Goal: Task Accomplishment & Management: Manage account settings

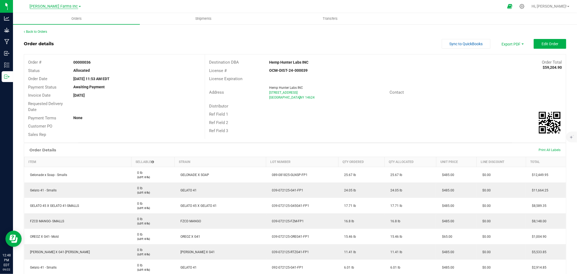
click at [50, 5] on span "[PERSON_NAME] Farms Inc" at bounding box center [54, 6] width 48 height 5
click at [52, 43] on link "Pre Process Inc" at bounding box center [55, 40] width 79 height 7
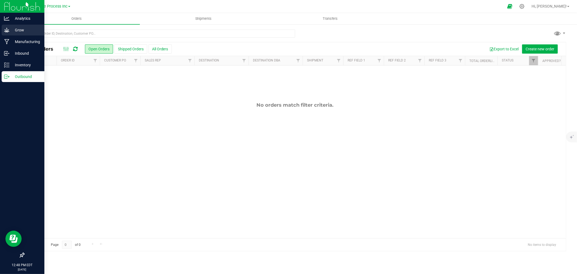
click at [9, 28] on p "Grow" at bounding box center [25, 30] width 32 height 6
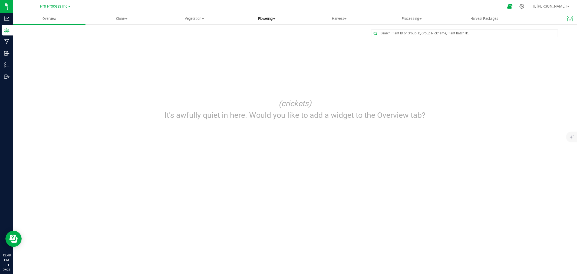
click at [270, 22] on uib-tab-heading "Flowering Create harvest Flowering groups Flowering plants Apply to plants" at bounding box center [267, 18] width 72 height 11
click at [266, 37] on span "Flowering groups" at bounding box center [252, 39] width 45 height 5
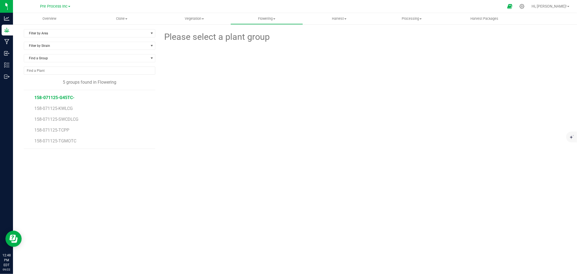
click at [47, 97] on span "158-071125-G45TC-" at bounding box center [54, 97] width 40 height 5
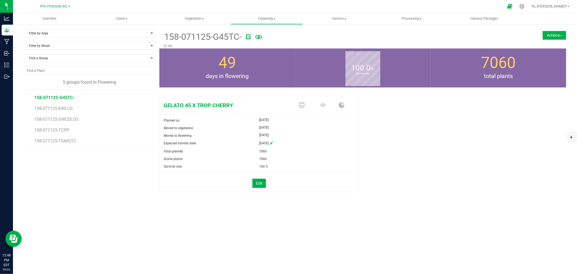
click at [287, 38] on button "Actions" at bounding box center [554, 35] width 24 height 9
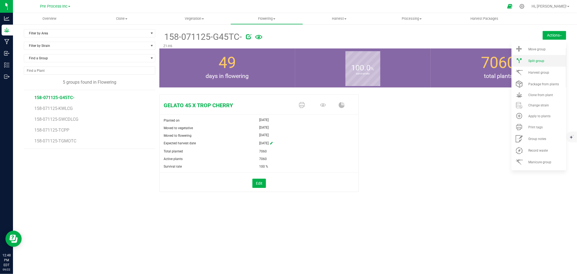
click at [287, 61] on span "Split group" at bounding box center [536, 61] width 16 height 4
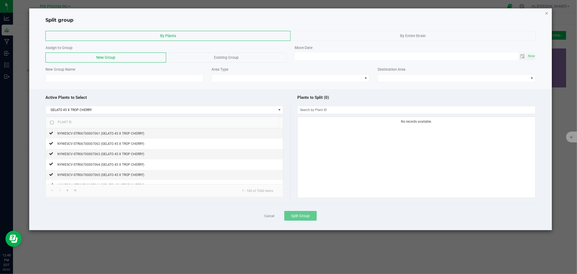
click at [287, 12] on icon "button" at bounding box center [546, 13] width 4 height 6
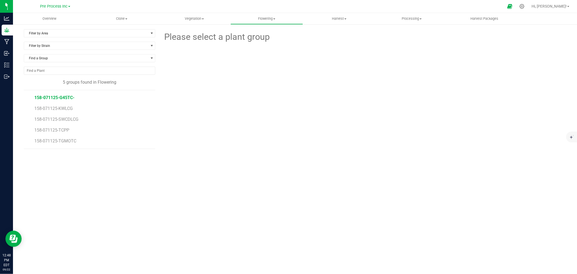
click at [59, 100] on span "158-071125-G45TC-" at bounding box center [54, 97] width 40 height 5
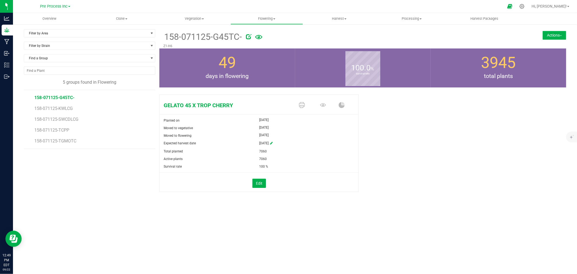
click at [287, 38] on button "Actions" at bounding box center [554, 35] width 24 height 9
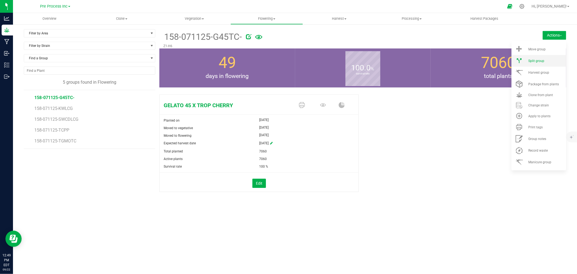
click at [287, 57] on li "Split group" at bounding box center [538, 61] width 55 height 12
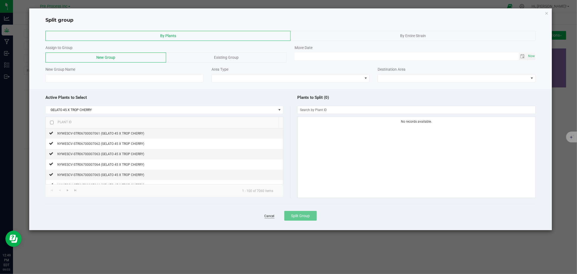
click at [272, 218] on link "Cancel" at bounding box center [269, 216] width 10 height 5
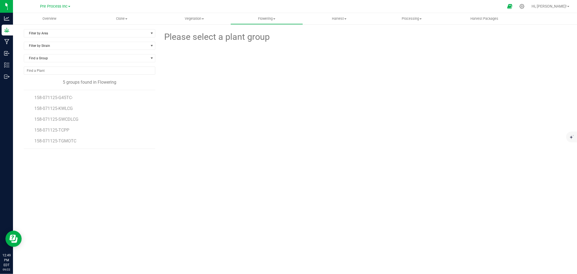
click at [69, 94] on li "158-071125-G45TC-" at bounding box center [92, 95] width 117 height 11
click at [65, 94] on li "158-071125-G45TC-" at bounding box center [92, 95] width 117 height 11
click at [67, 96] on span "158-071125-G45TC-" at bounding box center [54, 97] width 40 height 5
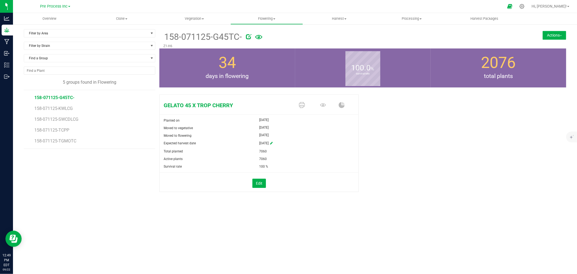
click at [287, 35] on button "Actions" at bounding box center [554, 35] width 24 height 9
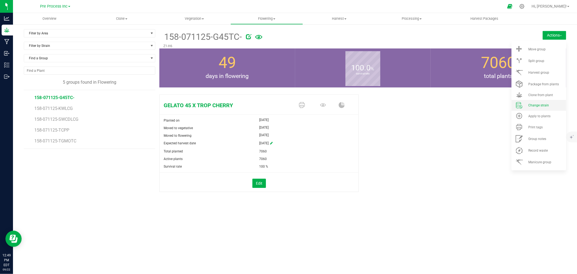
click at [287, 103] on li "Change strain" at bounding box center [538, 105] width 55 height 11
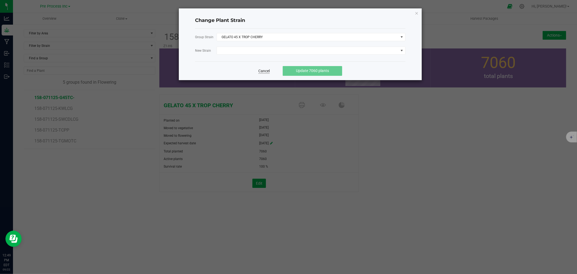
click at [260, 71] on link "Cancel" at bounding box center [263, 70] width 11 height 5
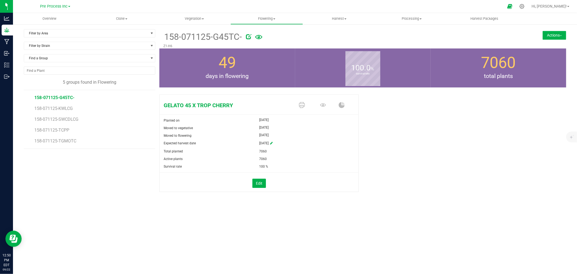
drag, startPoint x: 395, startPoint y: 98, endPoint x: 415, endPoint y: 102, distance: 19.5
click at [287, 102] on div "GELATO 45 X TROP CHERRY Planted on [DATE] Moved to vegetative [DATE] Moved to f…" at bounding box center [362, 148] width 407 height 113
click at [287, 35] on button "Actions" at bounding box center [554, 35] width 24 height 9
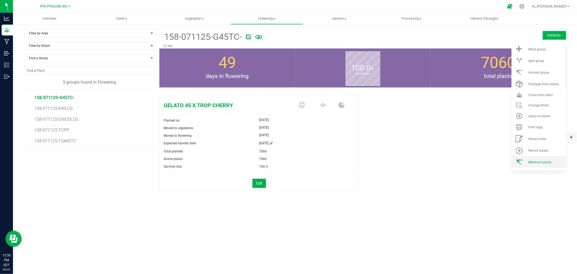
click at [287, 160] on span "Manicure group" at bounding box center [539, 162] width 23 height 4
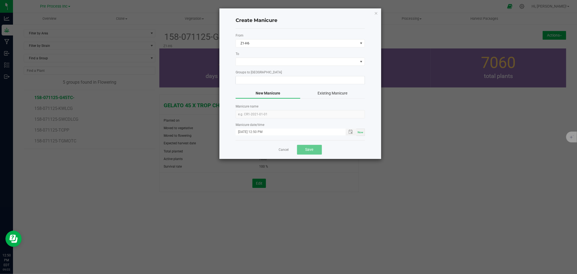
type input "158-071125-G45TC-"
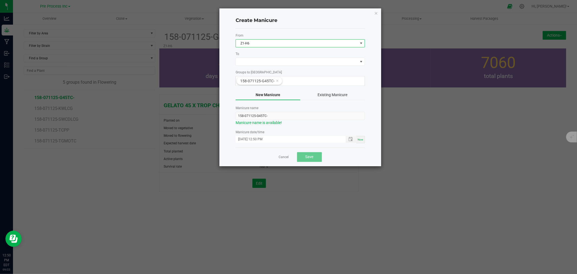
click at [274, 46] on span "Z1-H6" at bounding box center [297, 43] width 122 height 8
click at [287, 135] on ngb-modal-window "Create Manicure From Z1-H6 To Groups to Manicure 158-071125-G45TC- New Manicure…" at bounding box center [290, 137] width 581 height 274
click at [281, 157] on link "Cancel" at bounding box center [284, 157] width 10 height 5
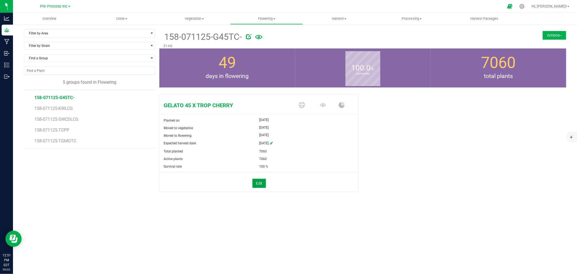
click at [257, 182] on button "Edit" at bounding box center [259, 182] width 14 height 9
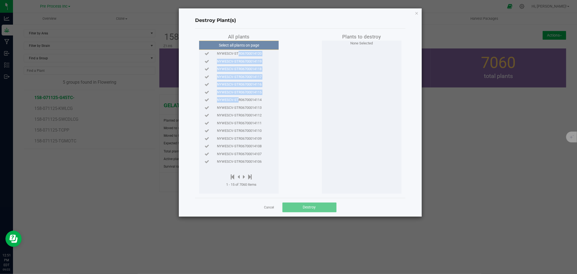
drag, startPoint x: 236, startPoint y: 56, endPoint x: 235, endPoint y: 101, distance: 45.7
click at [235, 101] on div "Select all plants on page NYWESCV-STR06700014120 NYWESCV-STR06700014119 NYWESCV…" at bounding box center [238, 117] width 79 height 153
click at [287, 14] on div "Destroy Plant(s) All plants Select all plants on page NYWESCV-STR06700014120 NY…" at bounding box center [300, 112] width 243 height 208
click at [287, 10] on icon "button" at bounding box center [416, 13] width 4 height 6
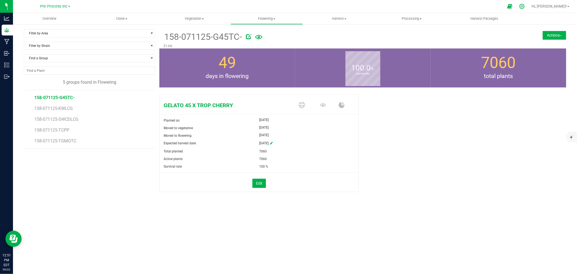
click at [287, 7] on icon at bounding box center [522, 7] width 6 height 6
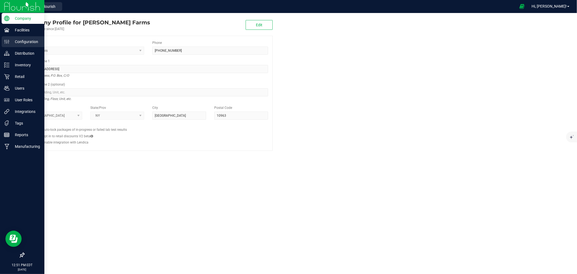
click at [23, 42] on p "Configuration" at bounding box center [25, 41] width 32 height 6
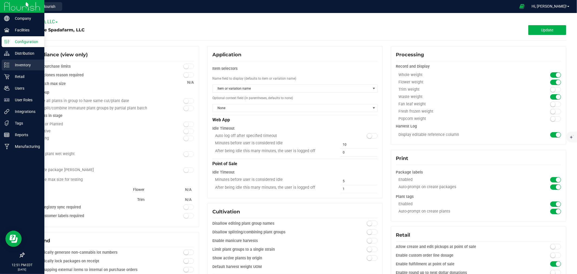
click at [22, 66] on p "Inventory" at bounding box center [25, 65] width 32 height 6
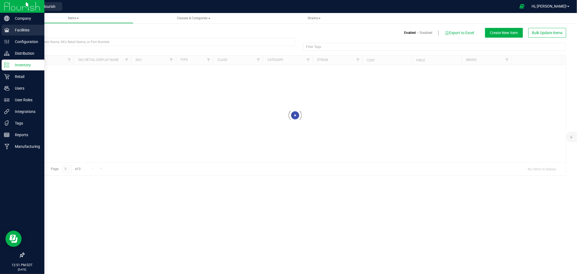
click at [22, 30] on p "Facilities" at bounding box center [25, 30] width 32 height 6
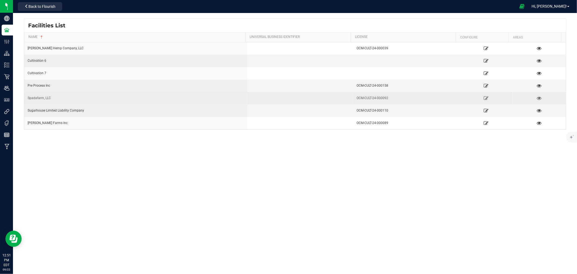
click at [69, 100] on div "Spadafarm, LLC" at bounding box center [136, 97] width 216 height 5
click at [25, 94] on td "Spadafarm, LLC" at bounding box center [135, 98] width 223 height 12
click at [35, 96] on div "Spadafarm, LLC" at bounding box center [136, 97] width 216 height 5
click at [287, 96] on icon at bounding box center [538, 98] width 5 height 4
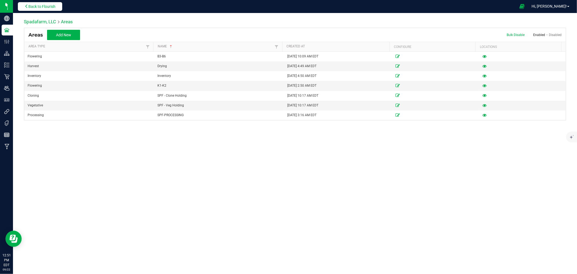
click at [53, 8] on span "Back to Flourish" at bounding box center [41, 6] width 27 height 4
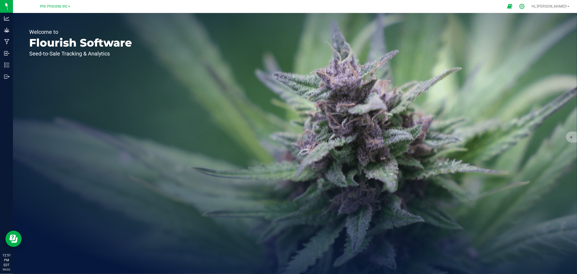
click at [287, 6] on icon at bounding box center [522, 7] width 6 height 6
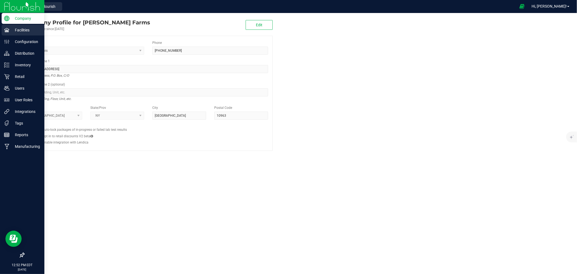
click at [26, 31] on p "Facilities" at bounding box center [25, 30] width 32 height 6
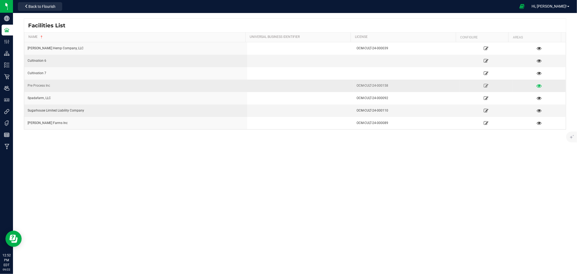
click at [287, 86] on icon at bounding box center [538, 86] width 5 height 4
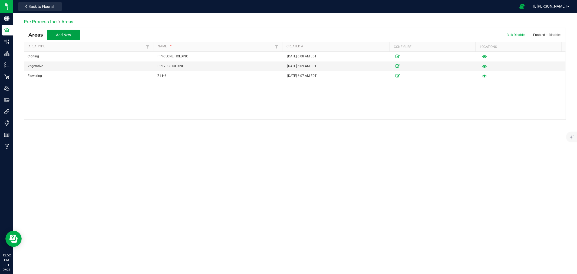
click at [71, 37] on button "Add New" at bounding box center [63, 35] width 33 height 10
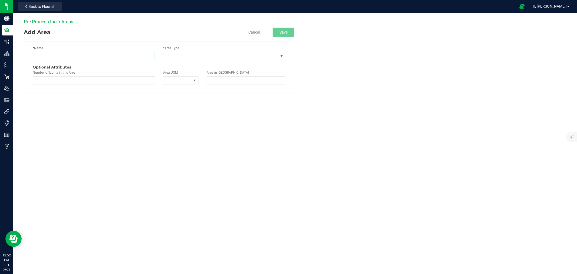
click at [61, 53] on input "text" at bounding box center [94, 56] width 122 height 8
type input "PPI-DRYING"
click at [168, 57] on span at bounding box center [220, 56] width 115 height 8
click at [202, 77] on li "Harvest" at bounding box center [224, 75] width 122 height 9
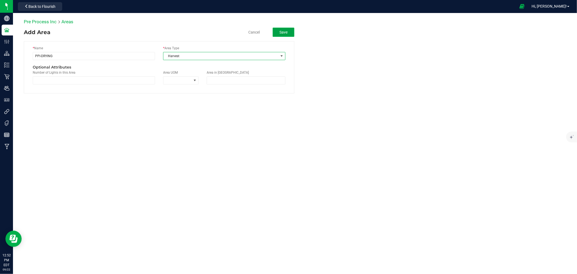
click at [281, 28] on button "Save" at bounding box center [283, 32] width 22 height 9
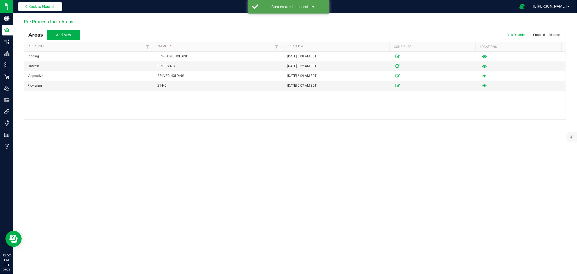
click at [48, 5] on span "Back to Flourish" at bounding box center [41, 6] width 27 height 4
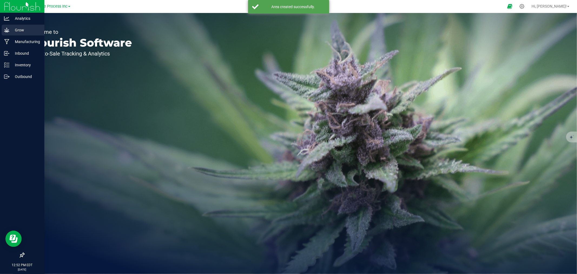
click at [24, 30] on p "Grow" at bounding box center [25, 30] width 32 height 6
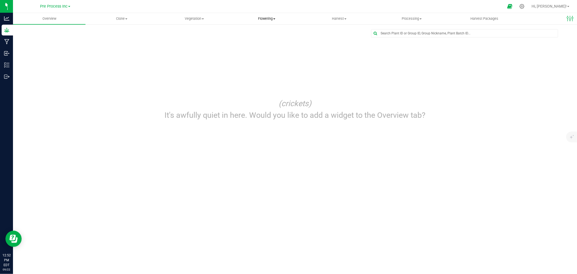
click at [264, 21] on span "Flowering" at bounding box center [267, 18] width 72 height 5
click at [245, 38] on span "Flowering groups" at bounding box center [252, 39] width 45 height 5
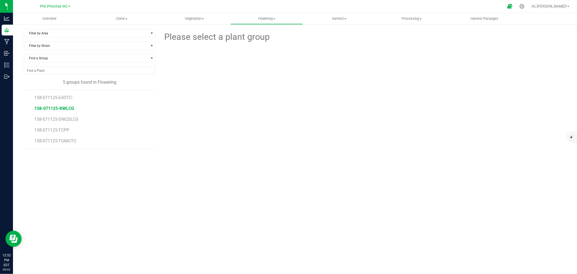
click at [62, 106] on span "158-071125-KWLCG" at bounding box center [54, 108] width 40 height 5
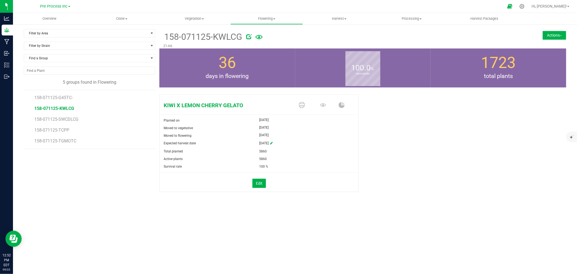
click at [287, 31] on button "Actions" at bounding box center [554, 35] width 24 height 9
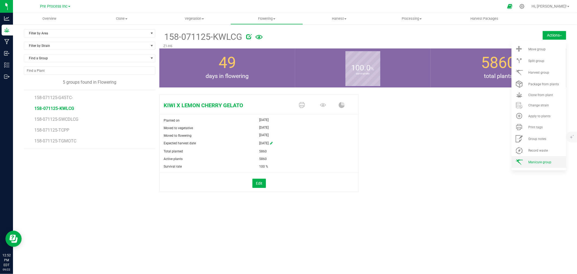
click at [287, 164] on li "Manicure group" at bounding box center [538, 162] width 55 height 12
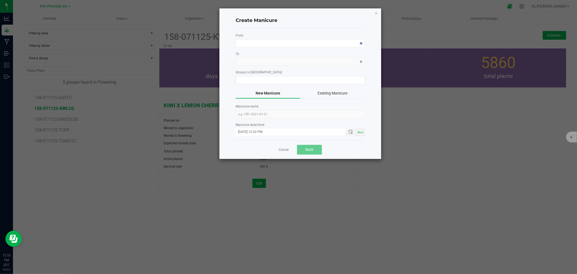
type input "158-071125-KWLCG"
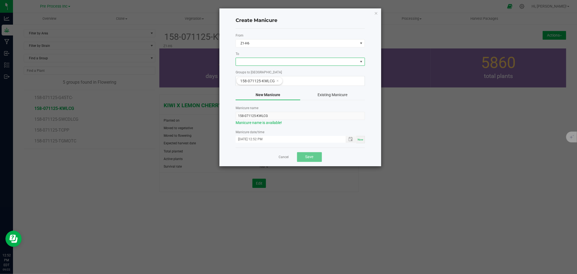
click at [258, 64] on span at bounding box center [297, 62] width 122 height 8
click at [265, 86] on li "PPI-DRYING" at bounding box center [300, 84] width 129 height 9
click at [268, 44] on span "Z1-H6" at bounding box center [297, 43] width 122 height 8
click at [287, 114] on ngb-modal-window "Create Manicure From Z1-H6 To PPI-DRYING Groups to Manicure 158-071125-KWLCG Ne…" at bounding box center [290, 137] width 581 height 274
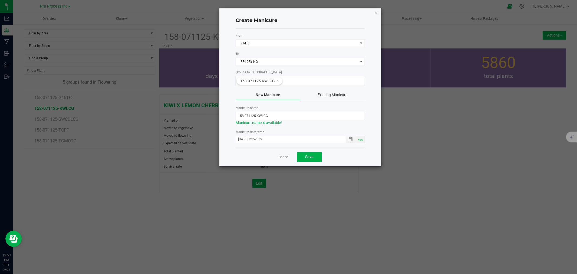
click at [287, 14] on icon "button" at bounding box center [376, 13] width 4 height 6
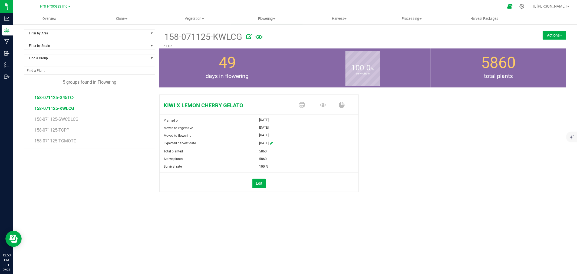
click at [65, 99] on span "158-071125-G45TC-" at bounding box center [54, 97] width 40 height 5
click at [287, 34] on button "Actions" at bounding box center [554, 35] width 24 height 9
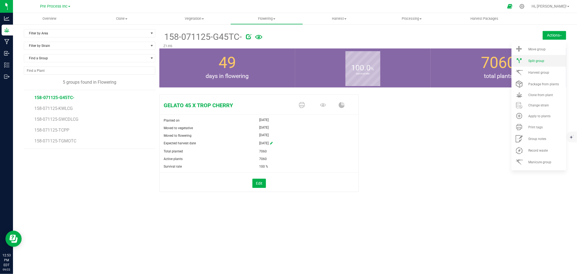
click at [287, 58] on li "Split group" at bounding box center [538, 61] width 55 height 12
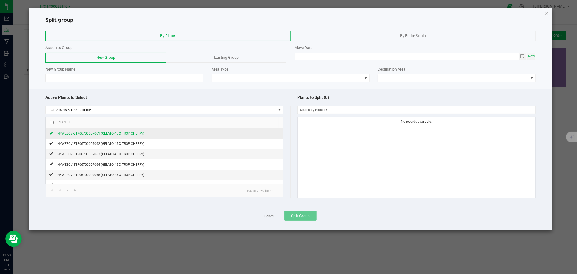
click at [128, 134] on span "NYWESCV-STR06700007061 (GELATO 45 X TROP CHERRY)" at bounding box center [100, 133] width 87 height 4
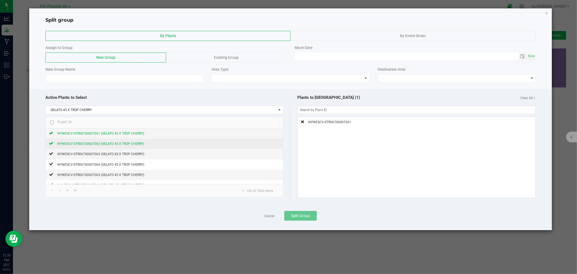
click at [122, 141] on div "NYWESCV-STR06700007062 (GELATO 45 X TROP CHERRY)" at bounding box center [98, 144] width 91 height 6
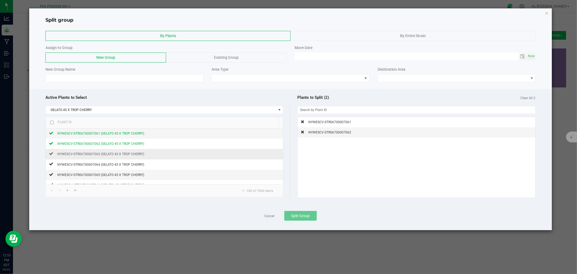
click at [118, 149] on td "NYWESCV-STR06700007063 (GELATO 45 X TROP CHERRY)" at bounding box center [164, 154] width 237 height 10
click at [114, 155] on span "NYWESCV-STR06700007063 (GELATO 45 X TROP CHERRY)" at bounding box center [100, 154] width 87 height 4
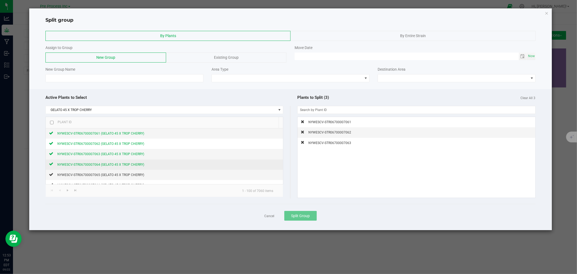
click at [109, 164] on span "NYWESCV-STR06700007064 (GELATO 45 X TROP CHERRY)" at bounding box center [100, 164] width 87 height 4
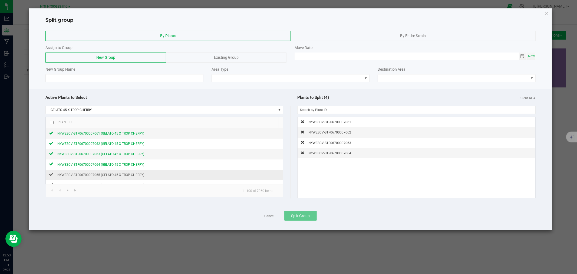
click at [109, 171] on td "NYWESCV-STR06700007065 (GELATO 45 X TROP CHERRY)" at bounding box center [164, 174] width 237 height 10
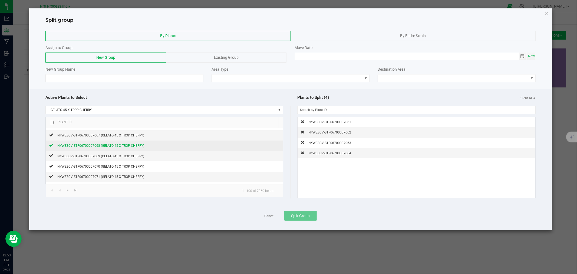
scroll to position [30, 0]
click at [122, 146] on span "NYWESCV-STR06700007065 (GELATO 45 X TROP CHERRY)" at bounding box center [100, 145] width 87 height 4
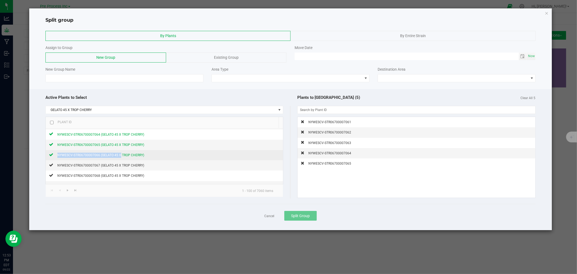
click at [119, 152] on td "NYWESCV-STR06700007066 (GELATO 45 X TROP CHERRY)" at bounding box center [164, 155] width 237 height 10
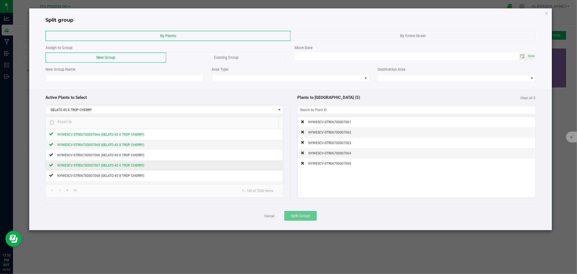
click at [119, 167] on span "NYWESCV-STR06700007067 (GELATO 45 X TROP CHERRY)" at bounding box center [100, 165] width 87 height 4
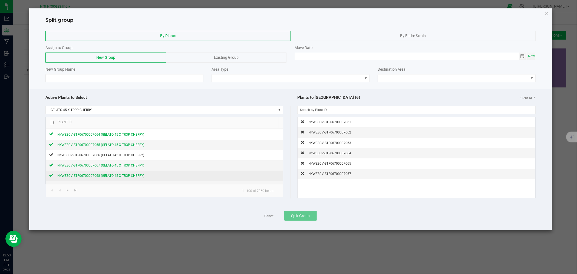
click at [117, 177] on span "NYWESCV-STR06700007068 (GELATO 45 X TROP CHERRY)" at bounding box center [100, 176] width 87 height 4
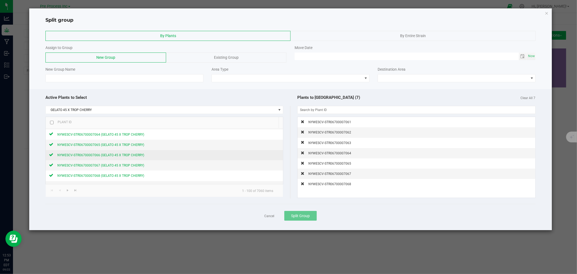
click at [124, 152] on div "NYWESCV-STR06700007066 (GELATO 45 X TROP CHERRY)" at bounding box center [98, 155] width 91 height 6
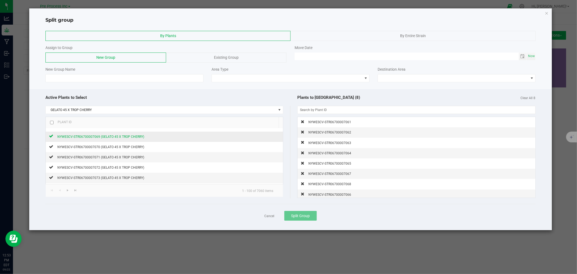
scroll to position [90, 0]
click at [112, 136] on span "NYWESCV-STR06700007070 (GELATO 45 X TROP CHERRY)" at bounding box center [100, 136] width 87 height 4
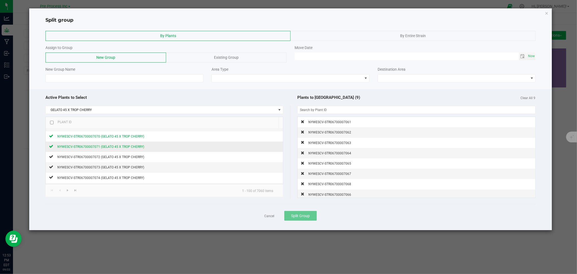
click at [110, 149] on div "NYWESCV-STR06700007071 (GELATO 45 X TROP CHERRY)" at bounding box center [98, 147] width 91 height 6
click at [109, 160] on td "NYWESCV-STR06700007072 (GELATO 45 X TROP CHERRY)" at bounding box center [164, 157] width 237 height 10
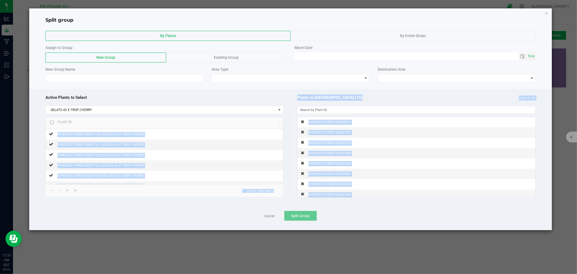
scroll to position [979, 0]
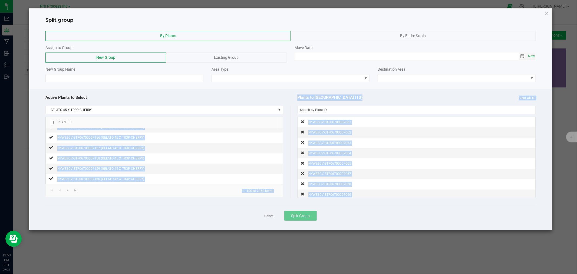
drag, startPoint x: 109, startPoint y: 160, endPoint x: 111, endPoint y: 247, distance: 86.5
click at [111, 247] on ngb-modal-window "Split group By Plants By Entire Strain Assign to Group New Group Existing Group…" at bounding box center [290, 137] width 581 height 274
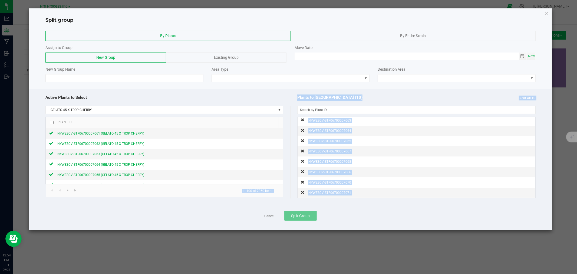
scroll to position [150, 0]
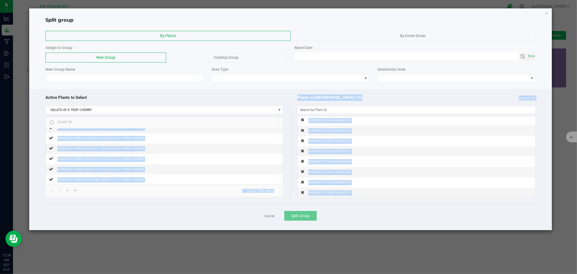
click at [51, 123] on input "checkbox" at bounding box center [52, 123] width 4 height 4
click at [67, 191] on span "Go to the next page" at bounding box center [67, 190] width 4 height 4
click at [52, 123] on input "checkbox" at bounding box center [52, 123] width 4 height 4
click at [67, 191] on span "Go to the next page" at bounding box center [67, 190] width 4 height 4
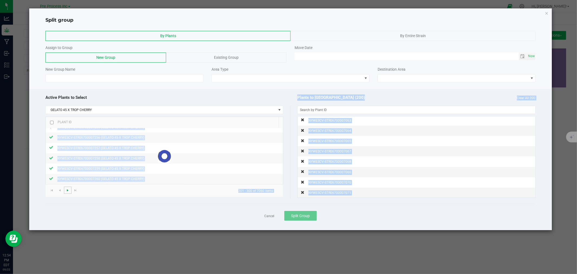
scroll to position [0, 0]
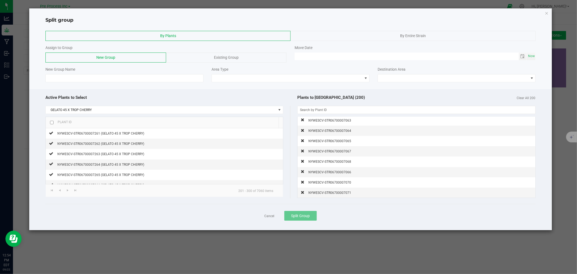
click at [54, 123] on div "Plant ID" at bounding box center [63, 121] width 18 height 4
click at [50, 121] on input "checkbox" at bounding box center [52, 123] width 4 height 4
checkbox input "true"
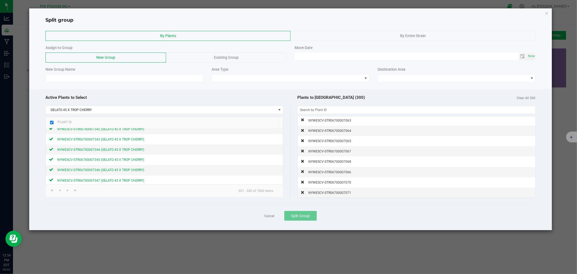
scroll to position [979, 0]
click at [269, 216] on link "Cancel" at bounding box center [269, 216] width 10 height 5
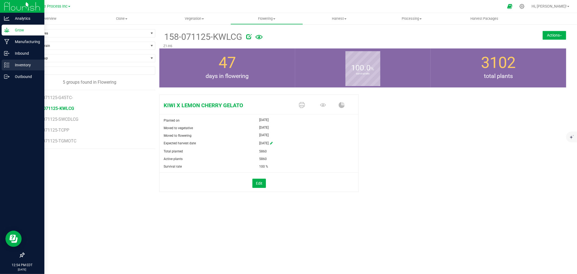
click at [21, 64] on p "Inventory" at bounding box center [25, 65] width 32 height 6
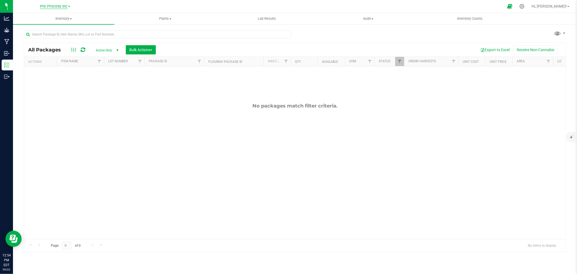
click at [61, 4] on span "Pre Process Inc" at bounding box center [54, 6] width 28 height 5
click at [38, 60] on link "[PERSON_NAME] Farms Inc" at bounding box center [55, 61] width 79 height 7
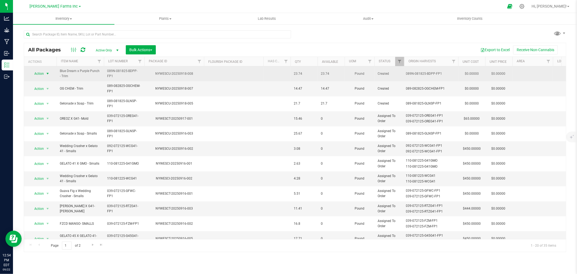
click at [39, 71] on span "Action" at bounding box center [36, 74] width 15 height 8
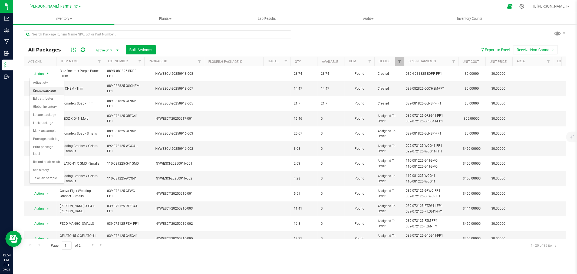
click at [49, 91] on li "Create package" at bounding box center [47, 91] width 34 height 8
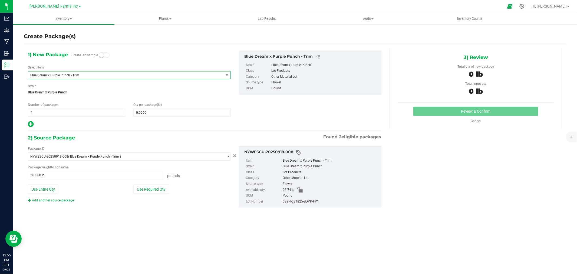
click at [88, 72] on span "Blue Dream x Purple Punch - Trim" at bounding box center [125, 75] width 195 height 8
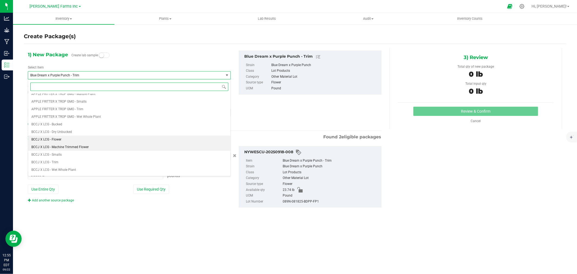
scroll to position [86, 0]
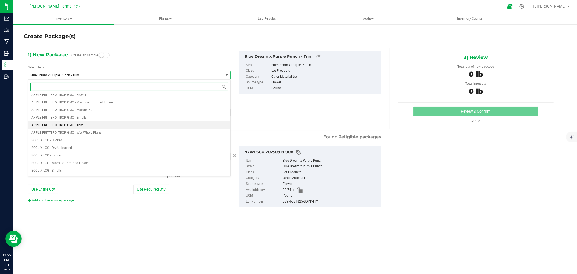
click at [61, 127] on li "APPLE FRITTER X TROP GMO - Trim" at bounding box center [129, 125] width 202 height 8
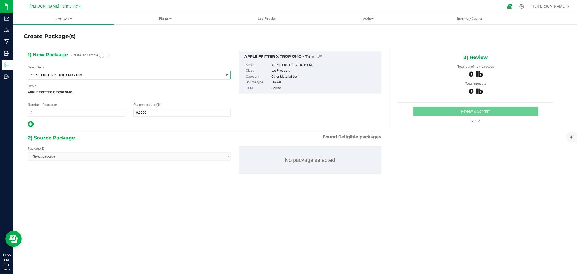
click at [90, 77] on span "APPLE FRITTER X TROP GMO - Trim" at bounding box center [125, 75] width 195 height 8
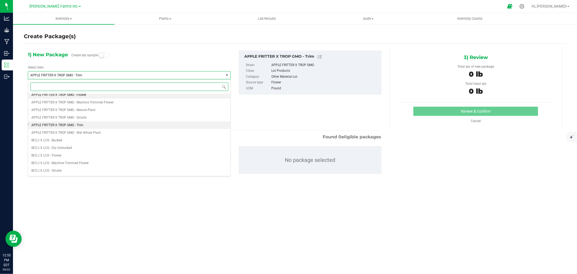
click at [75, 95] on span "APPLE FRITTER X TROP GMO - Flower" at bounding box center [58, 95] width 55 height 4
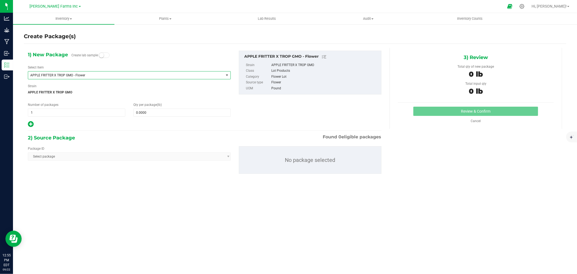
click at [75, 156] on span "Select package" at bounding box center [129, 156] width 203 height 8
click at [152, 72] on span "APPLE FRITTER X TROP GMO - Flower" at bounding box center [125, 75] width 195 height 8
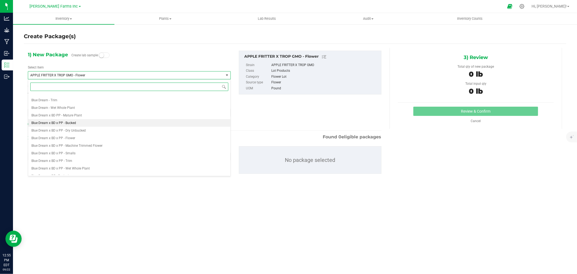
scroll to position [323, 0]
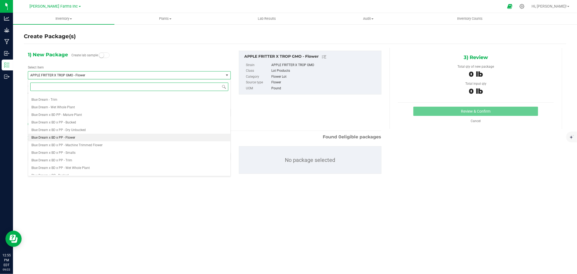
click at [107, 136] on li "Blue Dream x BD x PP - Flower" at bounding box center [129, 138] width 202 height 8
type input "0.0000"
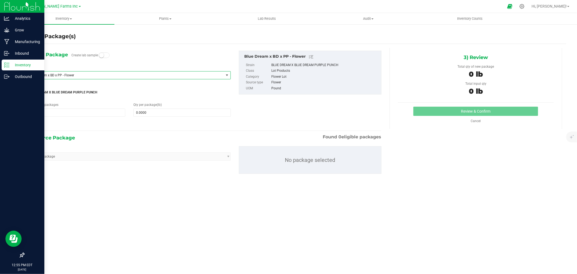
click at [26, 63] on p "Inventory" at bounding box center [25, 65] width 32 height 6
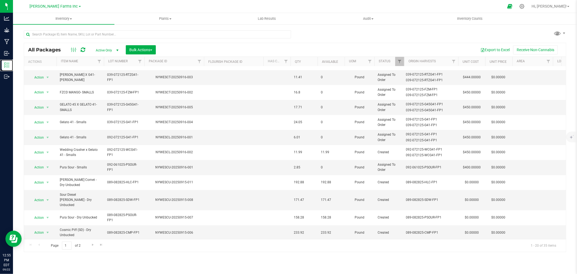
scroll to position [132, 0]
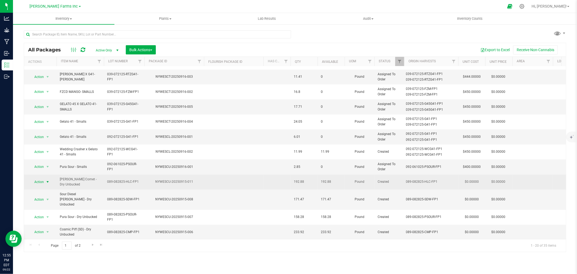
click at [43, 183] on span "Action" at bounding box center [36, 182] width 15 height 8
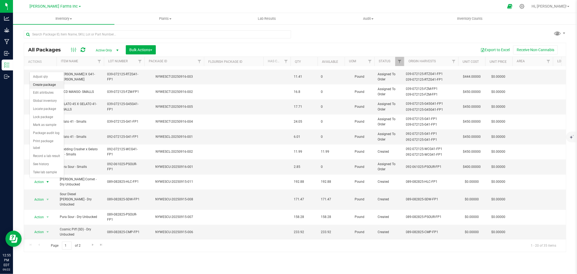
click at [47, 84] on li "Create package" at bounding box center [47, 85] width 34 height 8
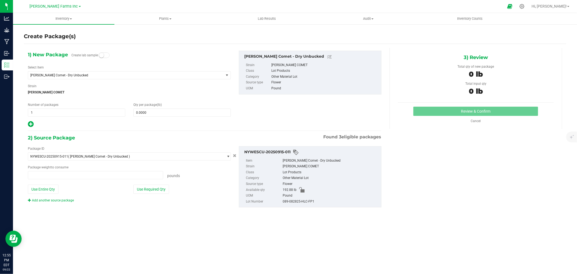
type input "0.0000 lb"
click at [106, 75] on span "[PERSON_NAME] Comet - Dry Unbucked" at bounding box center [121, 75] width 183 height 4
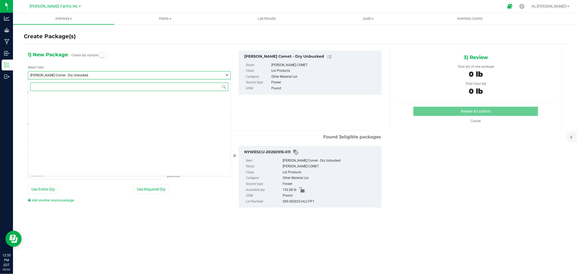
scroll to position [1975, 0]
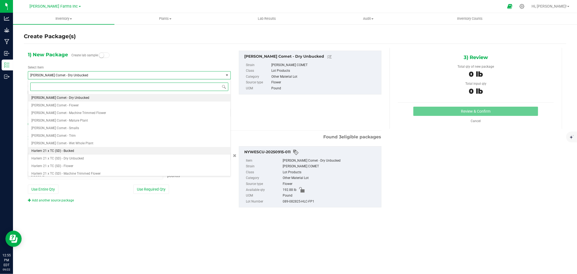
click at [98, 149] on li "Harlem 21 x TC (SD) - Bucked" at bounding box center [129, 151] width 202 height 8
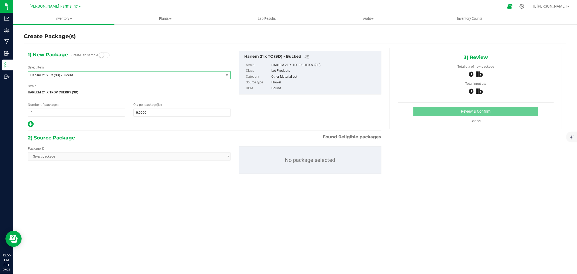
click at [105, 72] on span "Harlem 21 x TC (SD) - Bucked" at bounding box center [125, 75] width 195 height 8
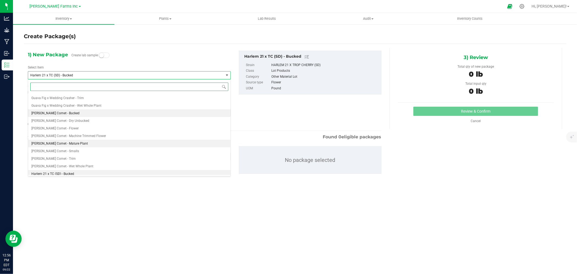
scroll to position [1945, 0]
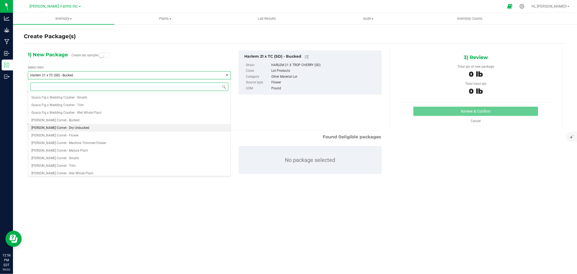
click at [95, 124] on li "[PERSON_NAME] Comet - Dry Unbucked" at bounding box center [129, 128] width 202 height 8
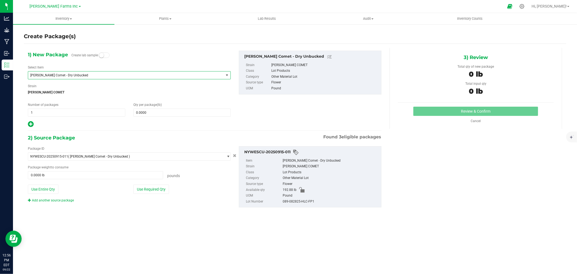
click at [99, 72] on span "[PERSON_NAME] Comet - Dry Unbucked" at bounding box center [125, 75] width 195 height 8
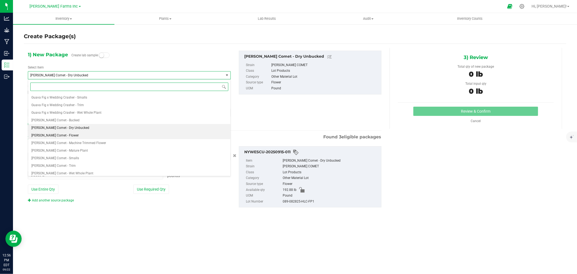
click at [91, 135] on li "[PERSON_NAME] Comet - Flower" at bounding box center [129, 135] width 202 height 8
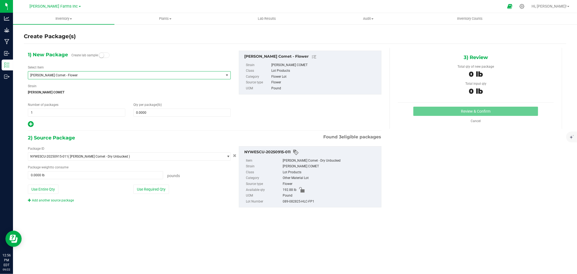
click at [94, 75] on span "[PERSON_NAME] Comet - Flower" at bounding box center [121, 75] width 183 height 4
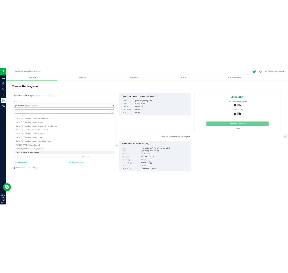
scroll to position [1885, 0]
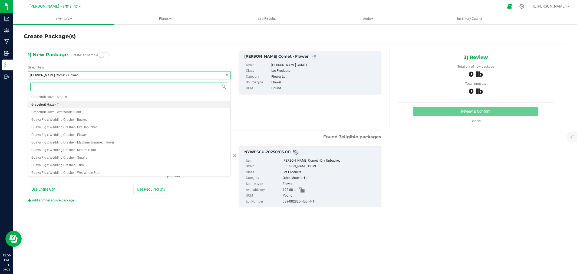
click at [83, 105] on li "Grapefruit Haze - Trim" at bounding box center [129, 105] width 202 height 8
type input "0.0000"
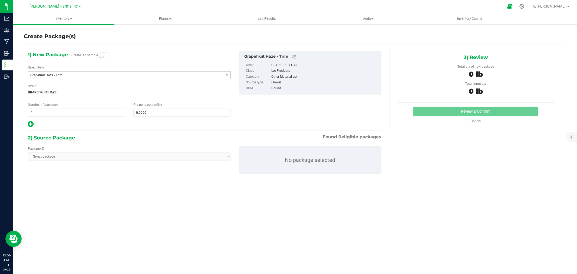
click at [217, 157] on span "Select package" at bounding box center [129, 156] width 203 height 8
click at [223, 156] on span "Select package" at bounding box center [129, 156] width 203 height 8
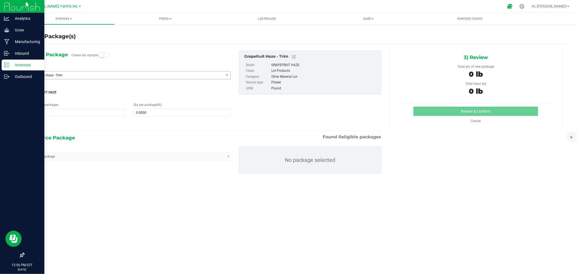
click at [29, 67] on p "Inventory" at bounding box center [25, 65] width 32 height 6
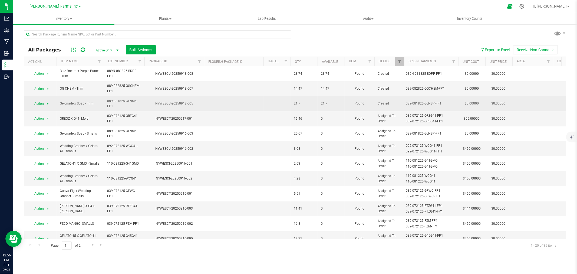
click at [42, 102] on span "Action" at bounding box center [36, 104] width 15 height 8
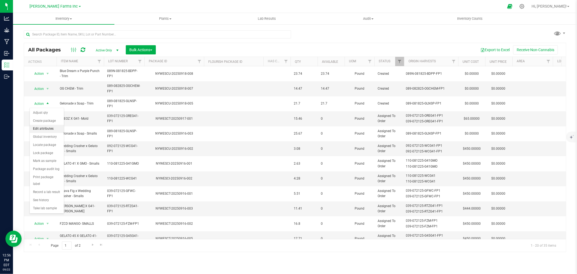
click at [53, 128] on li "Edit attributes" at bounding box center [47, 129] width 34 height 8
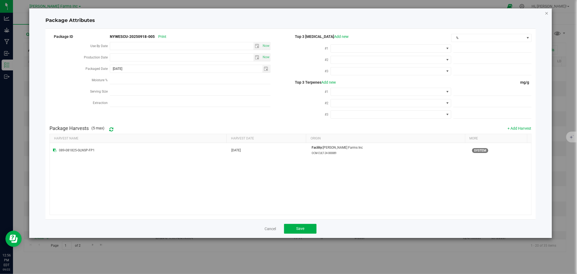
click at [287, 12] on icon "Close modal" at bounding box center [546, 13] width 4 height 6
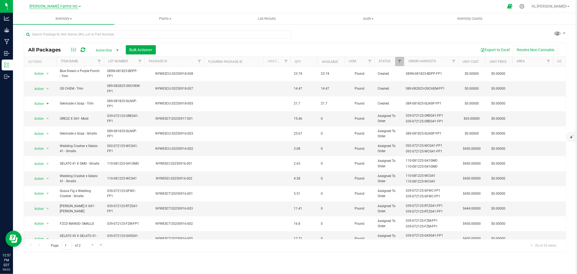
click at [65, 5] on span "[PERSON_NAME] Farms Inc" at bounding box center [54, 6] width 48 height 5
click at [47, 60] on link "[PERSON_NAME] Farms Inc" at bounding box center [55, 61] width 79 height 7
click at [58, 7] on span "[PERSON_NAME] Farms Inc" at bounding box center [54, 6] width 48 height 5
click at [55, 39] on link "Pre Process Inc" at bounding box center [55, 40] width 79 height 7
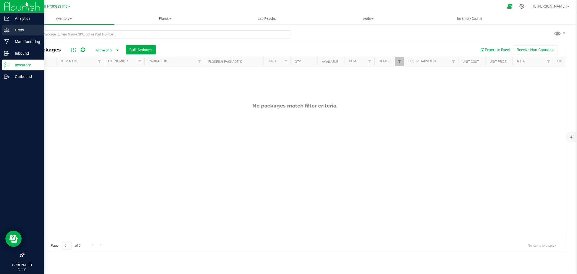
click at [17, 30] on p "Grow" at bounding box center [25, 30] width 32 height 6
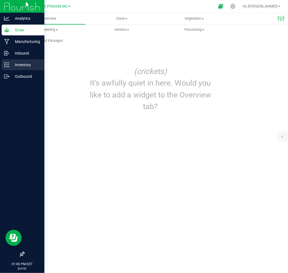
click at [23, 67] on p "Inventory" at bounding box center [25, 65] width 32 height 6
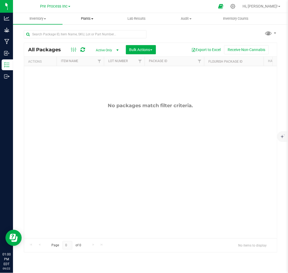
click at [87, 20] on span "Plants" at bounding box center [87, 18] width 49 height 5
click at [89, 32] on span "All plants" at bounding box center [77, 32] width 31 height 5
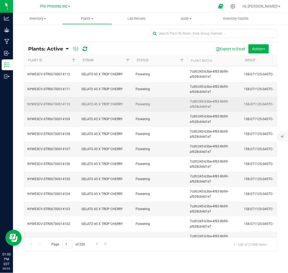
scroll to position [120, 0]
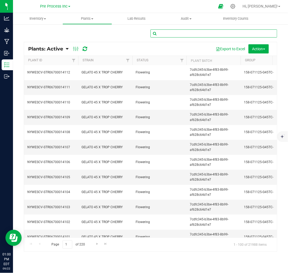
click at [172, 34] on input "text" at bounding box center [213, 33] width 126 height 8
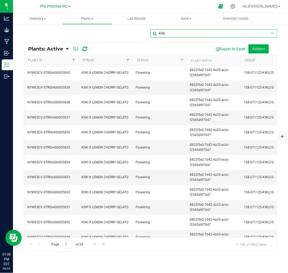
type input "KIW"
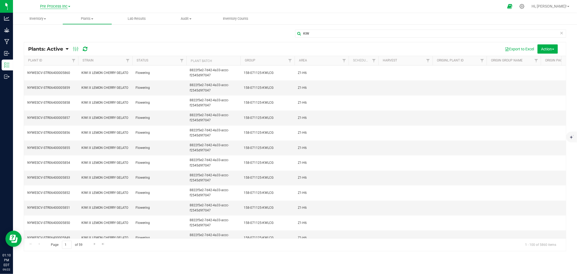
click at [55, 4] on span "Pre Process Inc" at bounding box center [54, 6] width 28 height 5
click at [52, 60] on link "[PERSON_NAME] Farms Inc" at bounding box center [55, 61] width 79 height 7
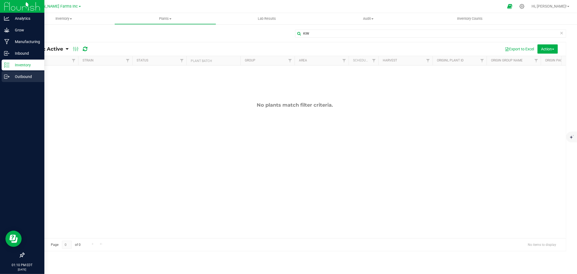
click at [31, 78] on p "Outbound" at bounding box center [25, 76] width 32 height 6
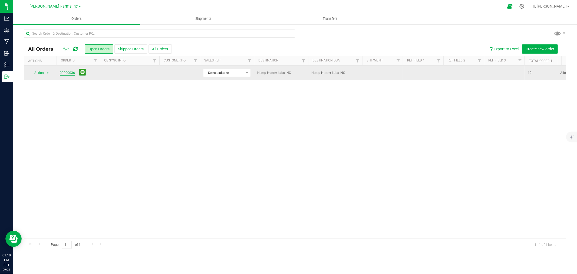
click at [69, 75] on link "00000036" at bounding box center [67, 72] width 15 height 5
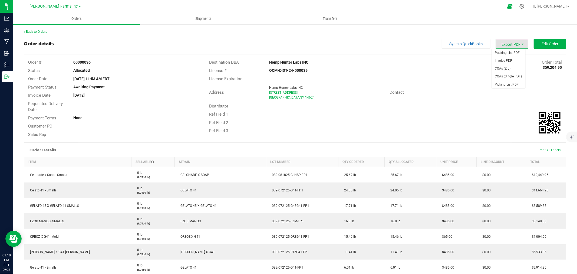
click at [287, 44] on span "Export PDF" at bounding box center [511, 44] width 32 height 10
click at [287, 63] on span "Invoice PDF" at bounding box center [508, 61] width 34 height 8
click at [287, 6] on icon at bounding box center [522, 7] width 6 height 6
click at [524, 6] on icon at bounding box center [522, 7] width 6 height 6
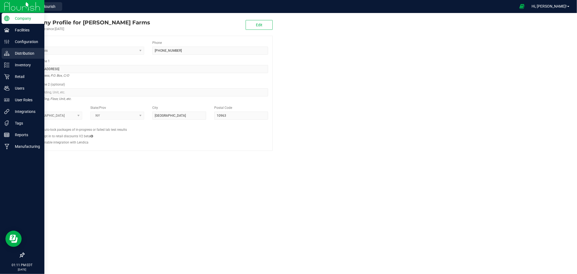
click at [18, 55] on p "Distribution" at bounding box center [25, 53] width 32 height 6
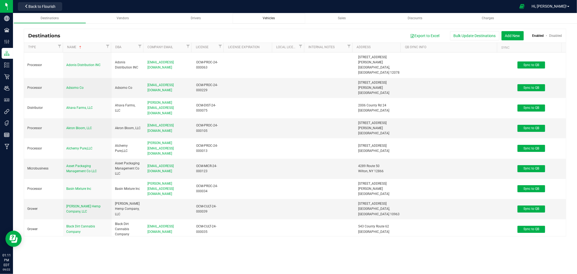
click at [264, 17] on span "Vehicles" at bounding box center [268, 18] width 12 height 4
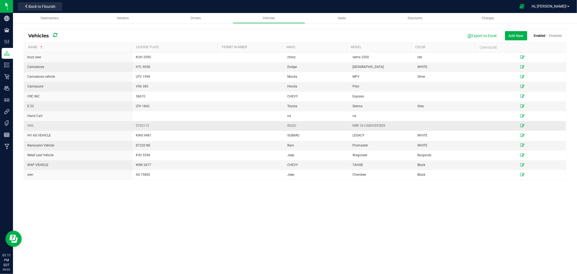
click at [65, 125] on div "HHL" at bounding box center [78, 125] width 102 height 5
click at [520, 125] on icon at bounding box center [522, 125] width 4 height 3
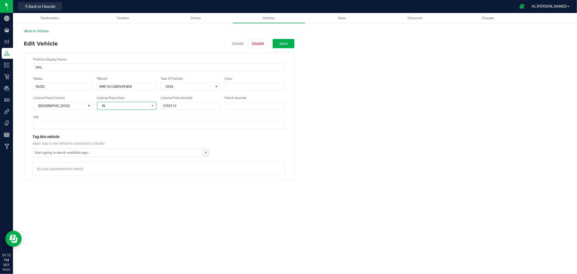
click at [124, 107] on span "IN" at bounding box center [123, 106] width 52 height 8
click at [119, 125] on li "NJ" at bounding box center [126, 123] width 59 height 9
click at [179, 105] on input "3765112" at bounding box center [190, 106] width 59 height 8
drag, startPoint x: 173, startPoint y: 106, endPoint x: 156, endPoint y: 108, distance: 17.4
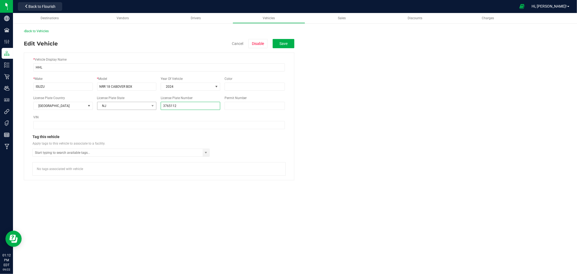
click at [156, 108] on div "License Plate Country United States License Plate State NJ License Plate Number…" at bounding box center [158, 102] width 251 height 14
type input "XPD P54"
drag, startPoint x: 137, startPoint y: 87, endPoint x: 106, endPoint y: 90, distance: 31.0
click at [106, 90] on input "NRR 18 CABOVER BOX" at bounding box center [126, 86] width 59 height 8
type input "NRR"
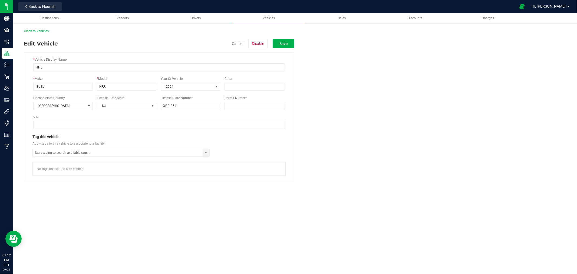
click at [324, 139] on fieldset "* Vehicle Display Name HHL * Make ISUZU * Model NRR Year Of Vehicle 2024 1980 1…" at bounding box center [295, 114] width 542 height 132
click at [282, 46] on button "Save" at bounding box center [283, 43] width 22 height 9
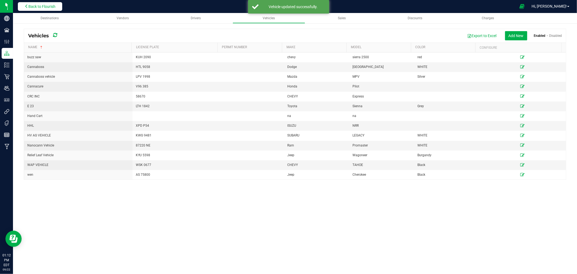
click at [44, 9] on button "Back to Flourish" at bounding box center [40, 6] width 44 height 9
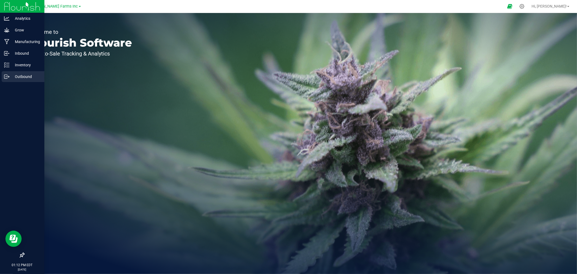
click at [21, 76] on p "Outbound" at bounding box center [25, 76] width 32 height 6
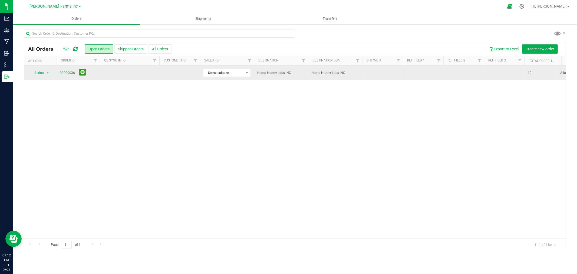
click at [66, 77] on td "00000036" at bounding box center [77, 72] width 43 height 15
click at [71, 71] on link "00000036" at bounding box center [67, 72] width 15 height 5
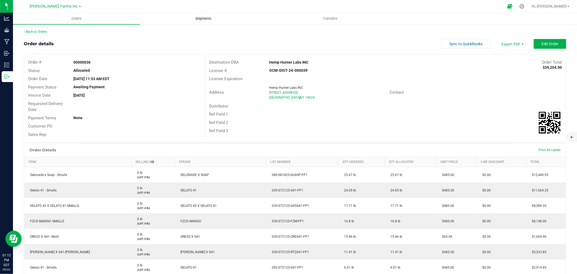
click at [212, 18] on span "Shipments" at bounding box center [203, 18] width 31 height 5
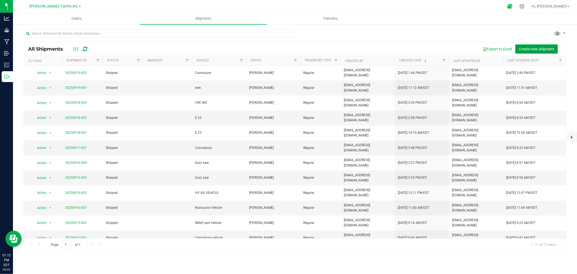
click at [521, 48] on span "Create new shipment" at bounding box center [535, 49] width 35 height 4
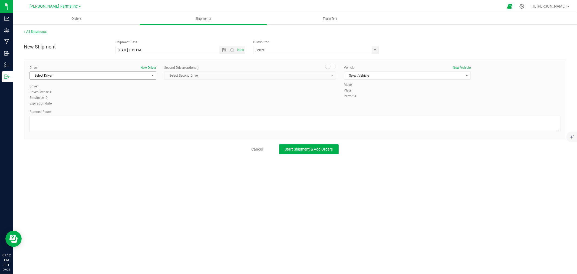
click at [95, 77] on span "Select Driver" at bounding box center [89, 76] width 119 height 8
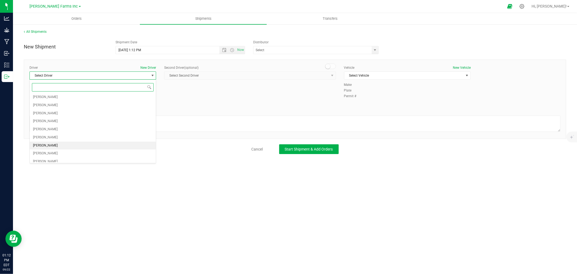
scroll to position [7, 0]
click at [87, 131] on li "Elieser Matos" at bounding box center [93, 131] width 126 height 8
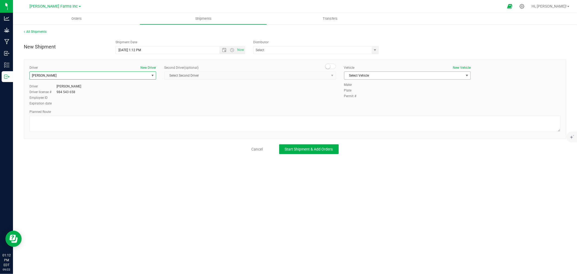
click at [362, 75] on span "Select Vehicle" at bounding box center [403, 76] width 119 height 8
click at [369, 141] on li "HHL" at bounding box center [407, 141] width 126 height 8
click at [328, 51] on input "text" at bounding box center [310, 50] width 115 height 8
click at [375, 51] on span "select" at bounding box center [375, 50] width 4 height 4
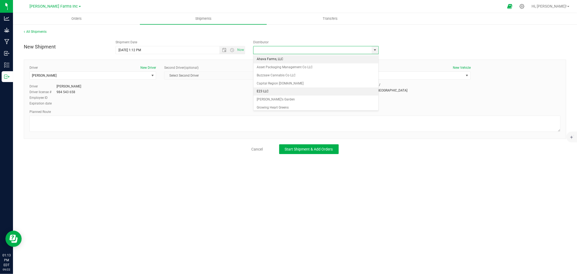
scroll to position [35, 0]
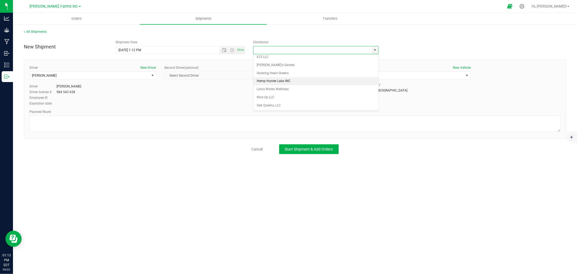
click at [306, 79] on li "Hemp Hunter Labs INC" at bounding box center [315, 81] width 125 height 8
type input "Hemp Hunter Labs INC"
click at [95, 125] on textarea at bounding box center [294, 123] width 531 height 16
type textarea "g"
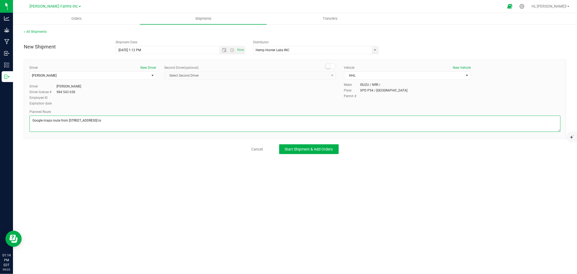
paste textarea "350 Buell Rd. Rochester, NY 14624"
type textarea "Google maps route from 94 Bull RD Otisville NY to 350 Buell Rd. Rochester, NY 1…"
click at [293, 151] on button "Start Shipment & Add Orders" at bounding box center [308, 149] width 59 height 10
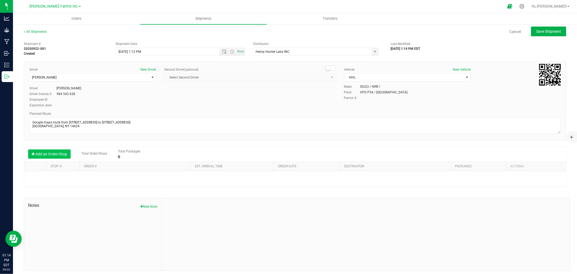
click at [55, 154] on button "Add an Order/Stop" at bounding box center [49, 153] width 42 height 9
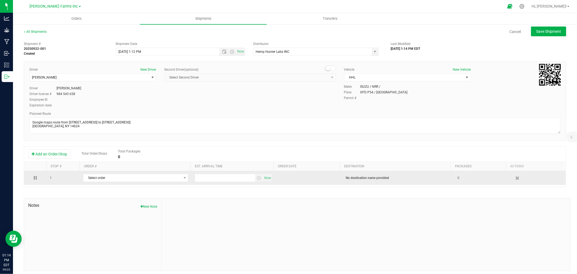
click at [106, 182] on td "Select order 00000036" at bounding box center [136, 178] width 112 height 14
click at [116, 180] on span "Select order" at bounding box center [132, 178] width 98 height 8
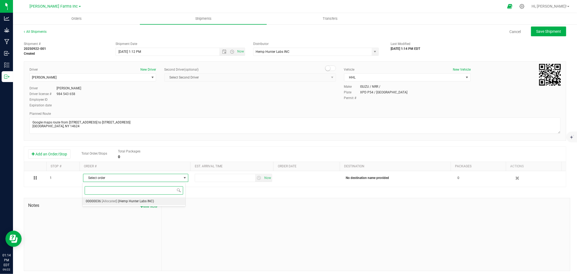
click at [134, 199] on span "(Hemp Hunter Labs INC)" at bounding box center [136, 201] width 36 height 7
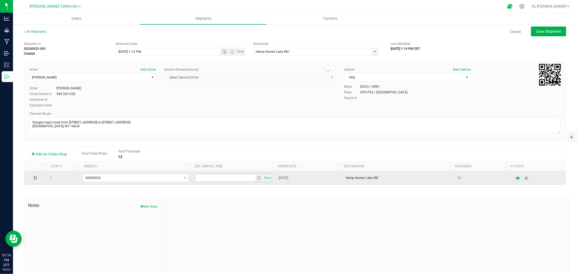
click at [218, 178] on input "text" at bounding box center [225, 178] width 60 height 8
click at [257, 179] on span "select" at bounding box center [259, 177] width 4 height 4
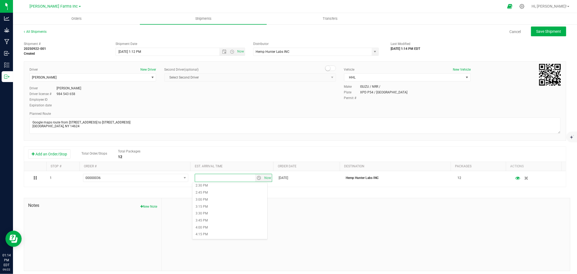
scroll to position [480, 0]
click at [220, 221] on li "6:30 PM" at bounding box center [229, 221] width 75 height 7
click at [537, 35] on button "Save Shipment" at bounding box center [548, 31] width 35 height 10
type input "9/22/2025 5:12 PM"
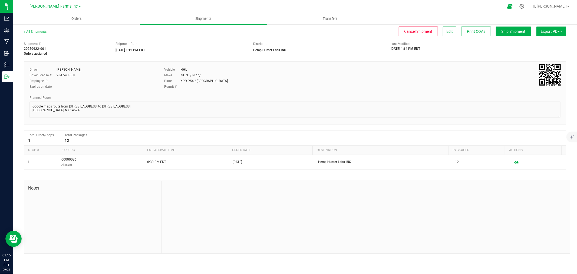
click at [545, 30] on span "Export PDF" at bounding box center [550, 31] width 21 height 4
click at [533, 43] on span "Manifest by Package ID" at bounding box center [543, 43] width 34 height 4
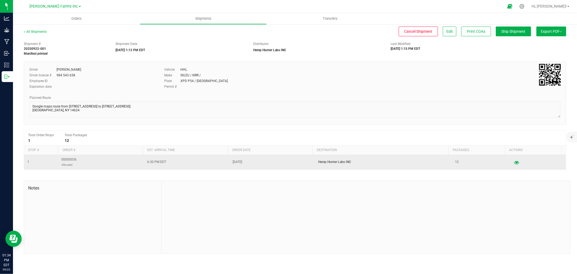
click at [514, 163] on icon "button" at bounding box center [516, 162] width 5 height 4
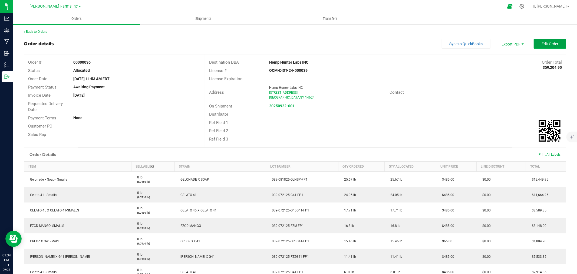
click at [536, 45] on button "Edit Order" at bounding box center [549, 44] width 32 height 10
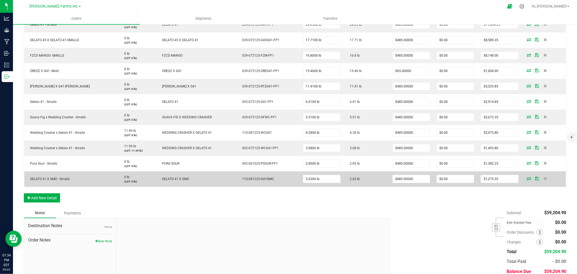
scroll to position [208, 0]
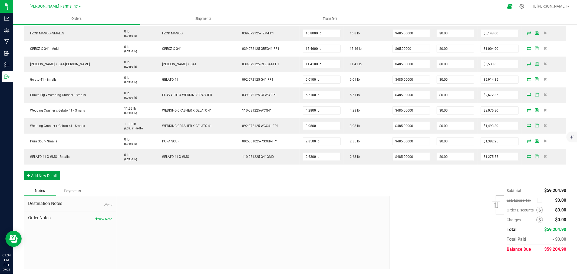
click at [43, 176] on button "Add New Detail" at bounding box center [42, 175] width 36 height 9
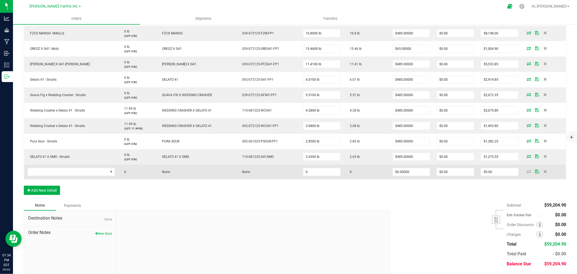
click at [542, 173] on td at bounding box center [543, 171] width 44 height 15
click at [543, 172] on icon at bounding box center [545, 170] width 4 height 3
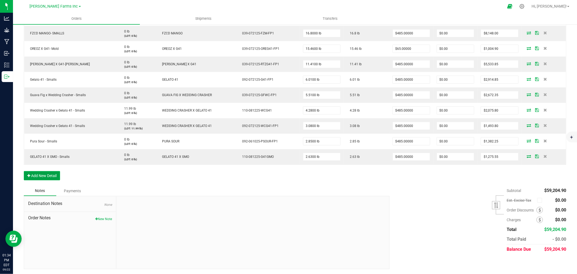
click at [42, 175] on button "Add New Detail" at bounding box center [42, 175] width 36 height 9
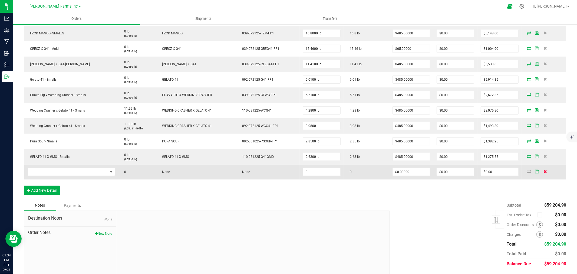
click at [543, 169] on icon at bounding box center [545, 170] width 4 height 3
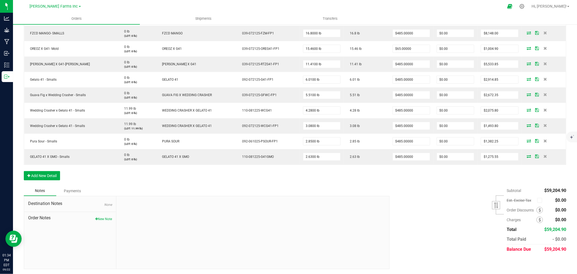
click at [103, 222] on div "Destination Notes None Order Notes New Note" at bounding box center [70, 232] width 92 height 72
click at [106, 218] on button "New Note" at bounding box center [103, 218] width 17 height 5
click at [147, 219] on input "Note Title" at bounding box center [252, 218] width 264 height 8
type input "payment terms"
click at [150, 242] on textarea "* Note" at bounding box center [252, 243] width 264 height 22
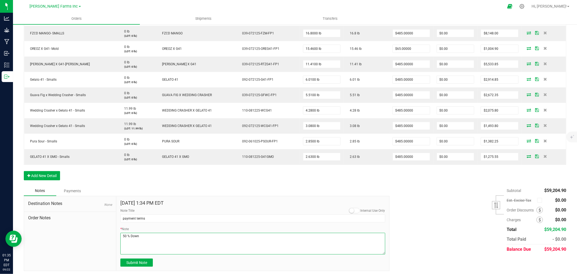
click at [138, 246] on textarea "* Note" at bounding box center [252, 243] width 264 height 22
click at [136, 241] on textarea "* Note" at bounding box center [252, 243] width 264 height 22
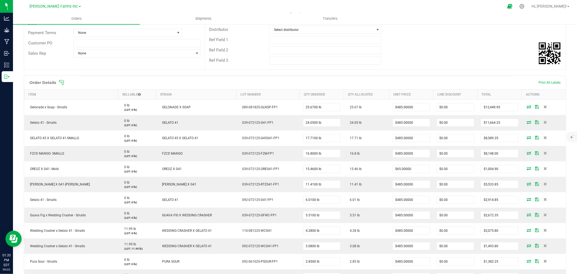
scroll to position [0, 0]
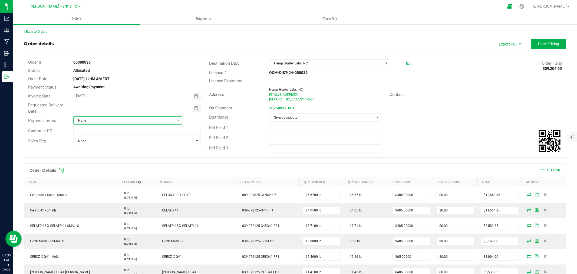
click at [117, 121] on span "None" at bounding box center [124, 120] width 101 height 8
click at [111, 150] on li "Net 30" at bounding box center [126, 150] width 107 height 9
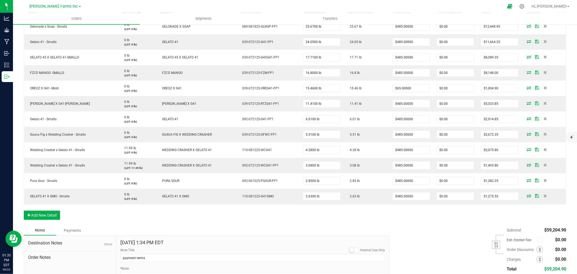
scroll to position [211, 0]
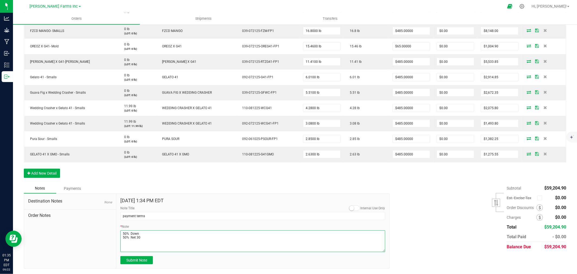
click at [149, 234] on textarea "* Note" at bounding box center [252, 241] width 264 height 22
drag, startPoint x: 159, startPoint y: 230, endPoint x: 139, endPoint y: 232, distance: 19.5
click at [139, 232] on textarea "* Note" at bounding box center [252, 241] width 264 height 22
click at [142, 238] on textarea "* Note" at bounding box center [252, 241] width 264 height 22
paste textarea "$29,602.45"
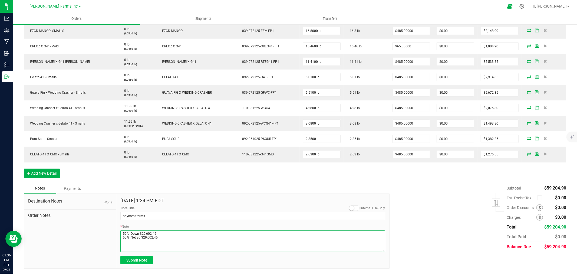
type textarea "50% Down $29,602.45 50% Net 30 $29,602.45"
click at [137, 261] on span "Submit Note" at bounding box center [136, 260] width 21 height 4
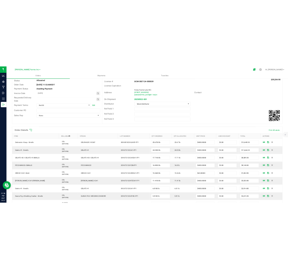
scroll to position [0, 0]
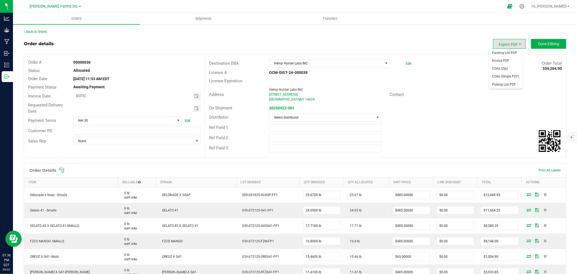
click at [509, 40] on span "Export PDF" at bounding box center [509, 44] width 32 height 10
click at [497, 61] on span "Invoice PDF" at bounding box center [506, 61] width 34 height 8
